Goal: Task Accomplishment & Management: Manage account settings

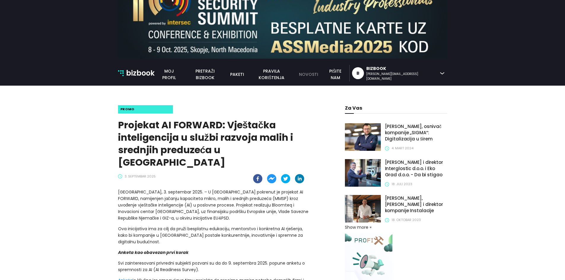
click at [321, 74] on link "novosti" at bounding box center [308, 74] width 26 height 7
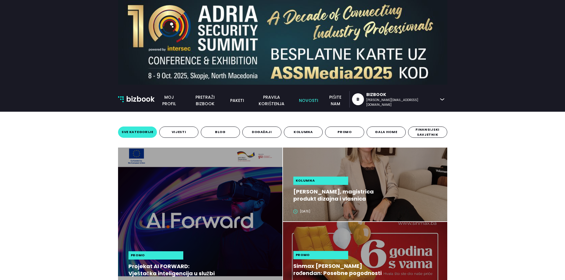
click at [137, 103] on p "bizbook" at bounding box center [140, 99] width 28 height 11
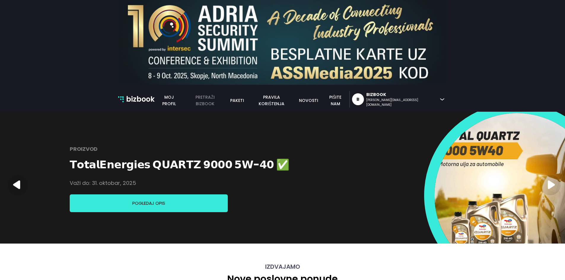
click at [226, 103] on link "pretraži bizbook" at bounding box center [204, 100] width 43 height 13
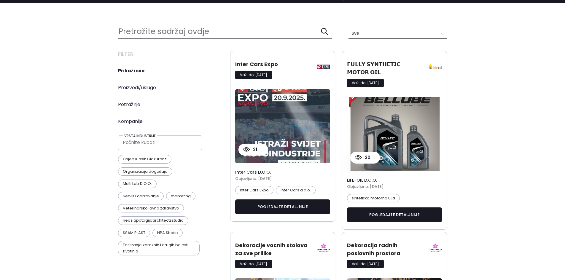
scroll to position [119, 0]
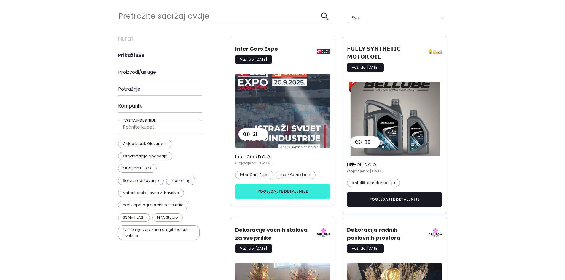
click at [289, 192] on button "pogledajte detaljnije" at bounding box center [282, 191] width 95 height 15
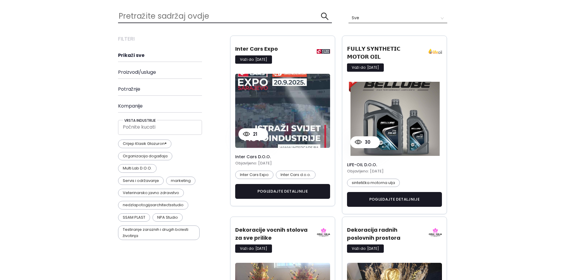
scroll to position [0, 0]
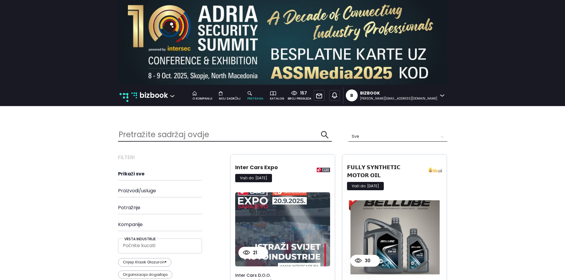
click at [139, 97] on link "bizbook" at bounding box center [149, 95] width 37 height 11
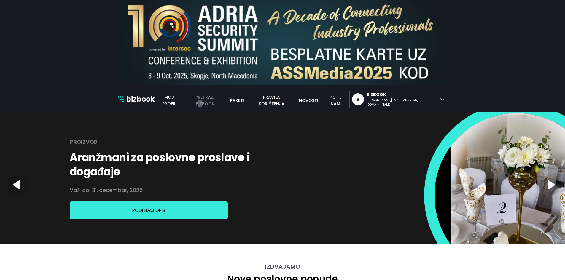
drag, startPoint x: 254, startPoint y: 96, endPoint x: 249, endPoint y: 103, distance: 7.8
click at [249, 103] on div "bizbook Moj profil pretraži bizbook paketi pravila korištenja novosti pišite [P…" at bounding box center [251, 99] width 194 height 15
click at [226, 103] on link "pretraži bizbook" at bounding box center [204, 100] width 43 height 13
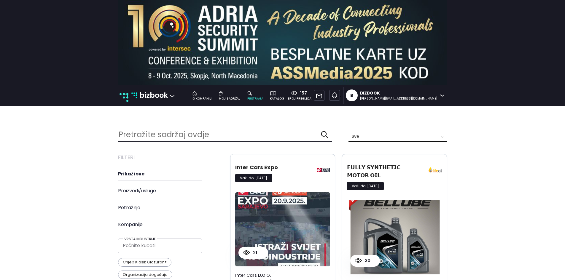
scroll to position [1142, 338]
click at [152, 93] on p "bizbook" at bounding box center [153, 95] width 28 height 11
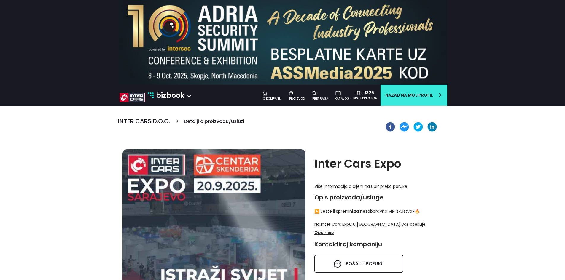
click at [216, 121] on h6 "Detalji o proizvodu/usluzi" at bounding box center [214, 124] width 60 height 12
click at [168, 119] on h5 "Inter Cars d.o.o." at bounding box center [144, 121] width 52 height 7
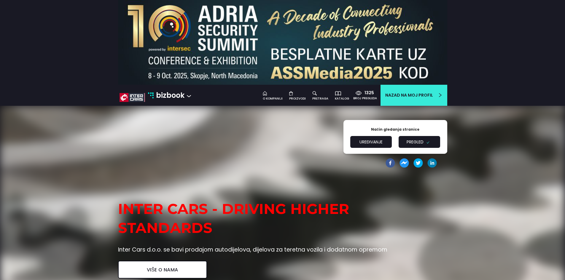
click at [362, 140] on button "Uređivanje" at bounding box center [370, 142] width 41 height 12
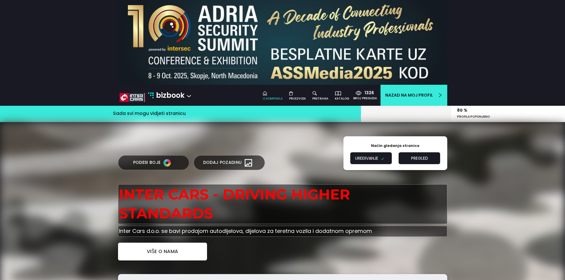
click at [322, 92] on div at bounding box center [320, 93] width 16 height 7
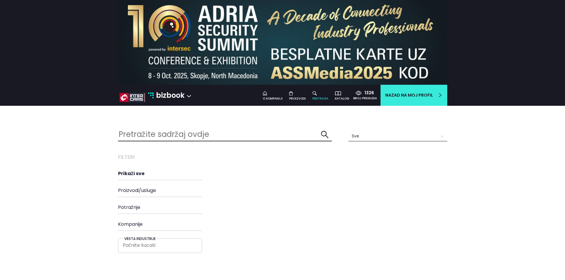
scroll to position [92, 338]
click at [321, 93] on div at bounding box center [320, 93] width 16 height 7
click at [299, 97] on div "Proizvodi" at bounding box center [297, 98] width 17 height 5
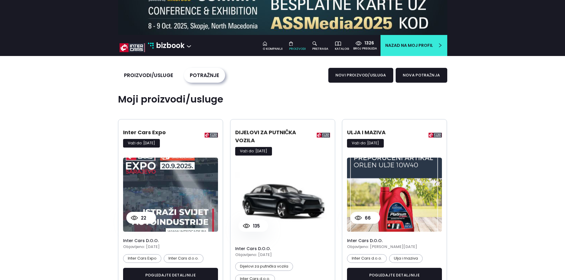
scroll to position [178, 0]
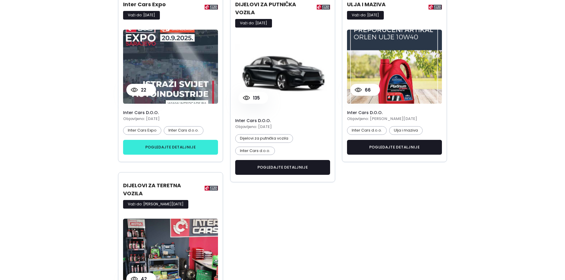
click at [167, 146] on link "pogledajte detaljnije" at bounding box center [170, 147] width 95 height 15
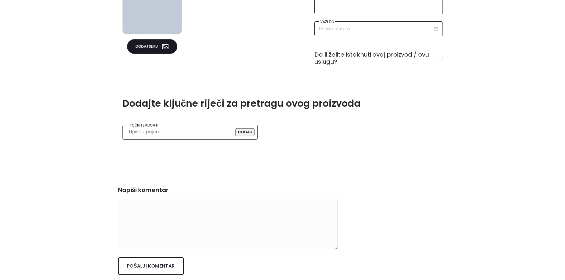
type textarea "Inter Cars Expo"
type textarea "▶️ Jeste li spremni za nezaboravno VIP iskustvo?🔥 Na Inter Cars Expu u Sarajevu…"
type input "22/10/2025"
checkbox input "true"
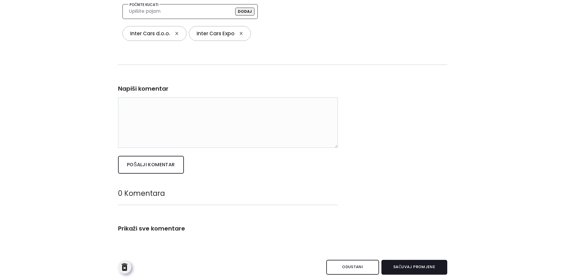
scroll to position [525, 0]
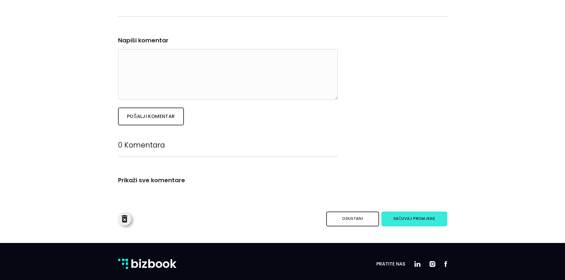
click at [401, 213] on button "Sačuvaj promjene" at bounding box center [414, 219] width 66 height 15
